Goal: Task Accomplishment & Management: Manage account settings

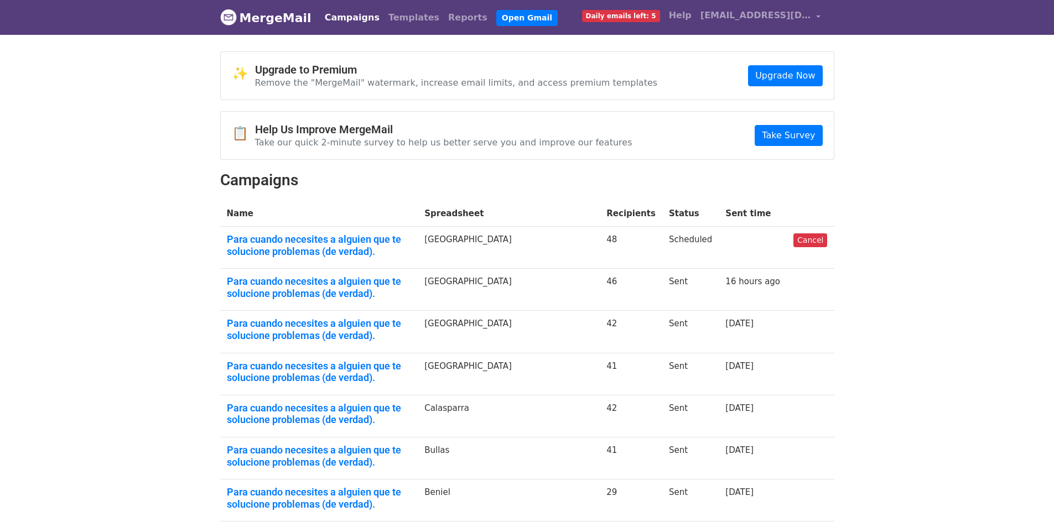
click at [639, 17] on span "Daily emails left: 5" at bounding box center [621, 16] width 78 height 12
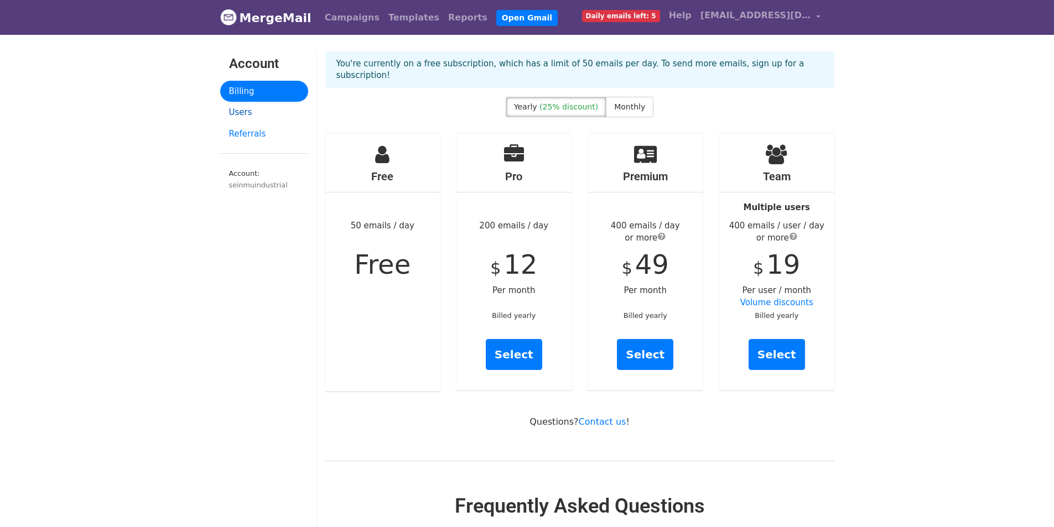
click at [240, 111] on link "Users" at bounding box center [264, 113] width 88 height 22
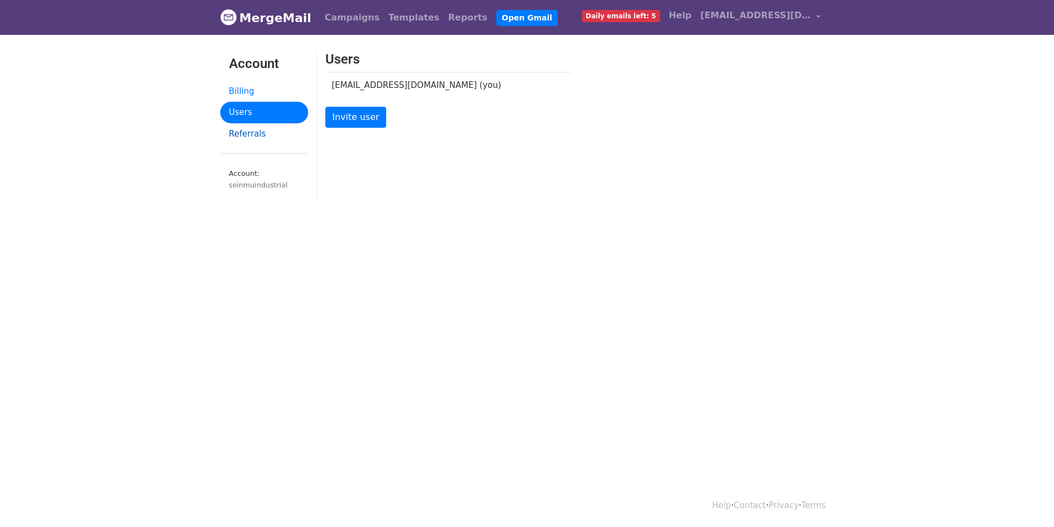
click at [240, 131] on link "Referrals" at bounding box center [264, 134] width 88 height 22
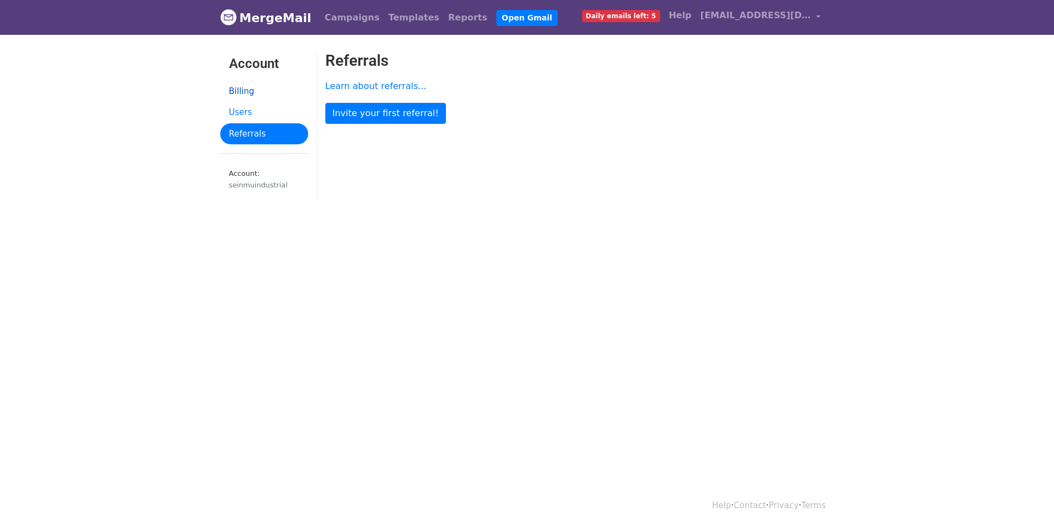
click at [251, 88] on link "Billing" at bounding box center [264, 92] width 88 height 22
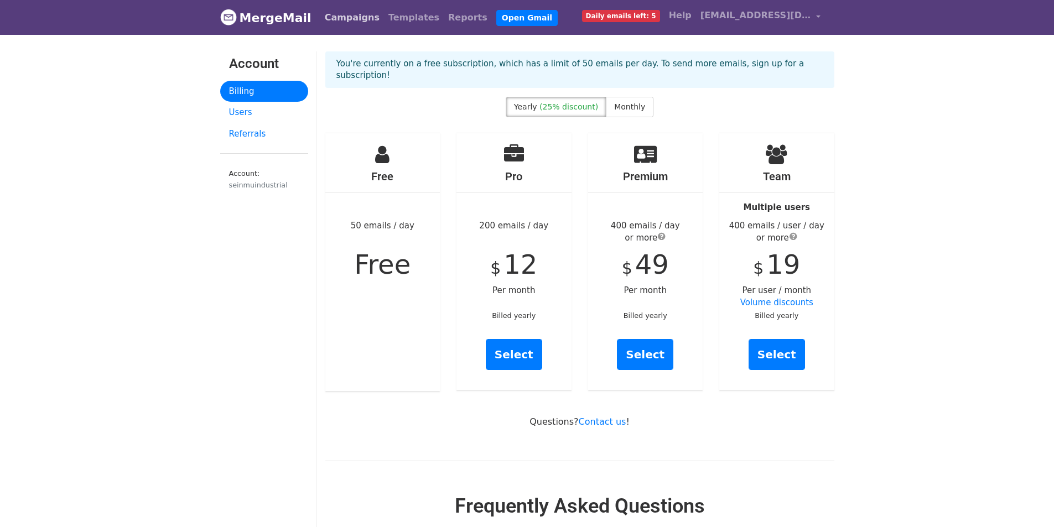
click at [348, 10] on link "Campaigns" at bounding box center [352, 18] width 64 height 22
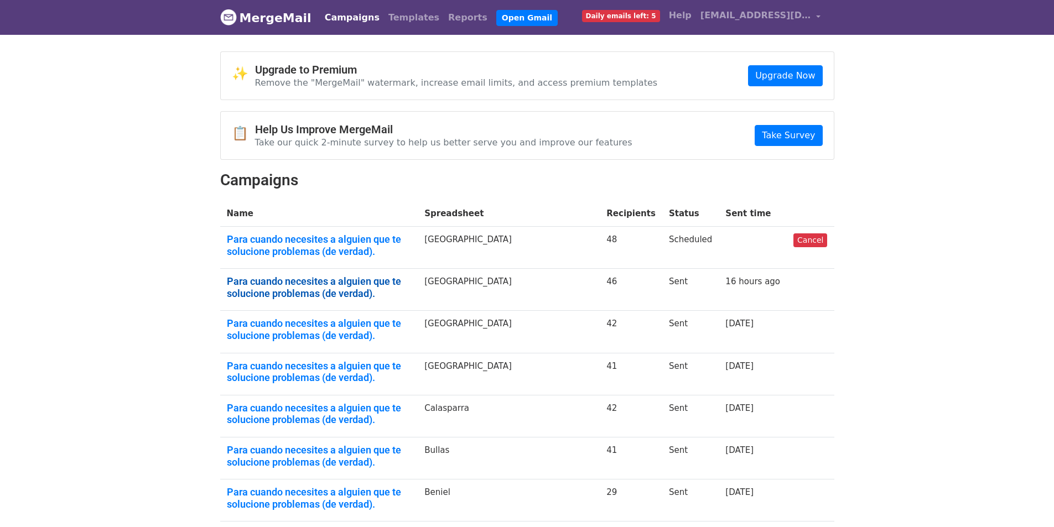
click at [321, 290] on link "Para cuando necesites a alguien que te solucione problemas (de verdad)." at bounding box center [319, 288] width 185 height 24
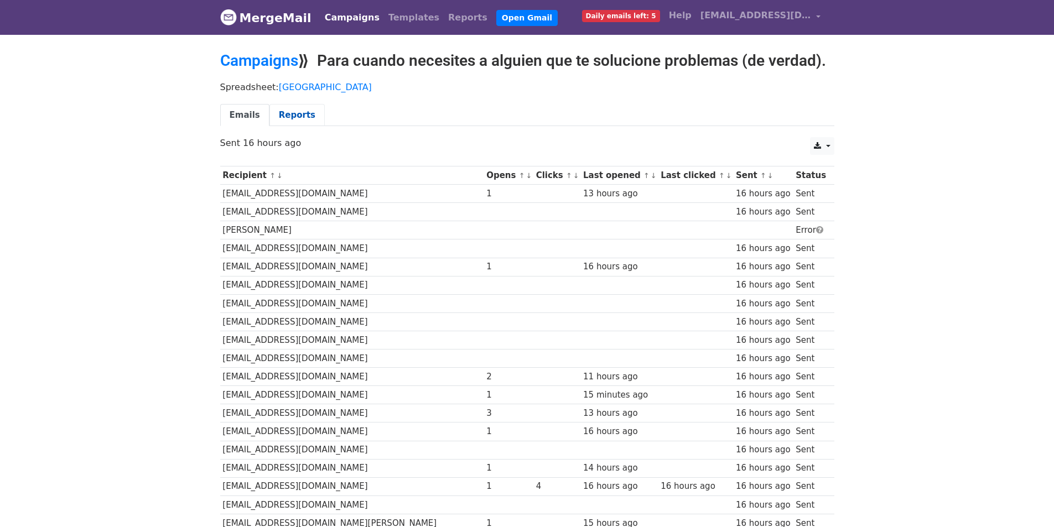
click at [288, 113] on link "Reports" at bounding box center [296, 115] width 55 height 23
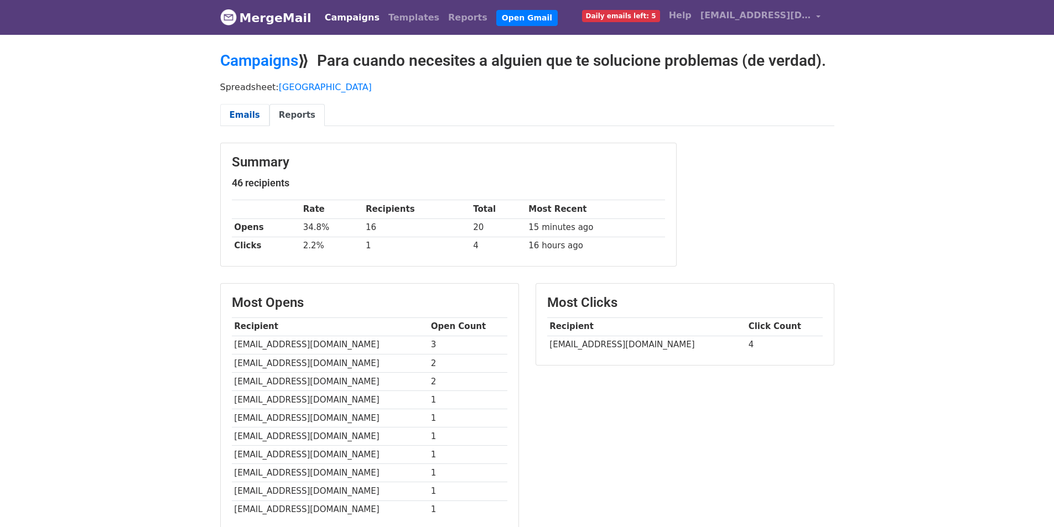
click at [245, 115] on link "Emails" at bounding box center [244, 115] width 49 height 23
